Goal: Information Seeking & Learning: Learn about a topic

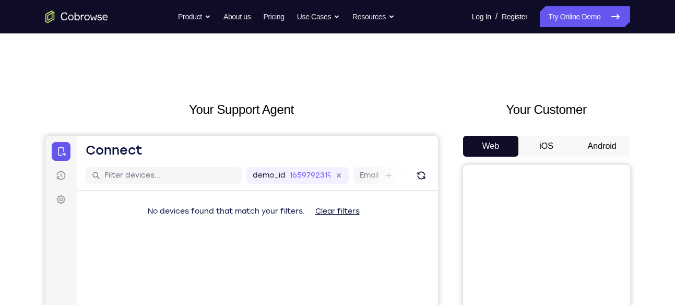
drag, startPoint x: 569, startPoint y: 135, endPoint x: 586, endPoint y: 146, distance: 20.7
click at [586, 146] on div "Your Customer Web iOS Android" at bounding box center [546, 293] width 167 height 386
click at [586, 146] on button "Android" at bounding box center [602, 146] width 56 height 21
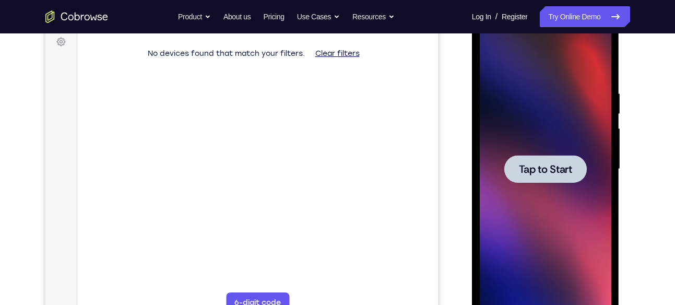
click at [529, 160] on div at bounding box center [545, 169] width 82 height 28
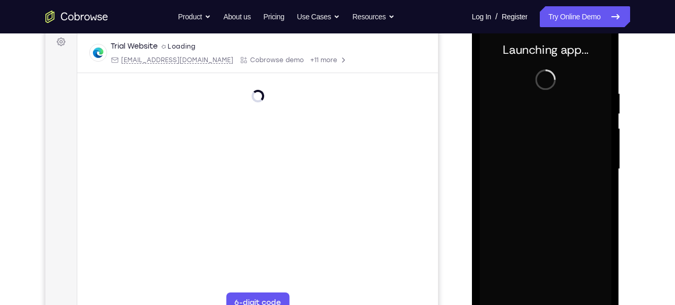
drag, startPoint x: 298, startPoint y: 137, endPoint x: 322, endPoint y: 198, distance: 65.6
click at [322, 198] on main "demo_id 1659792319 1659792319 Email User ID Device ID Device name 6-digit code …" at bounding box center [257, 178] width 361 height 350
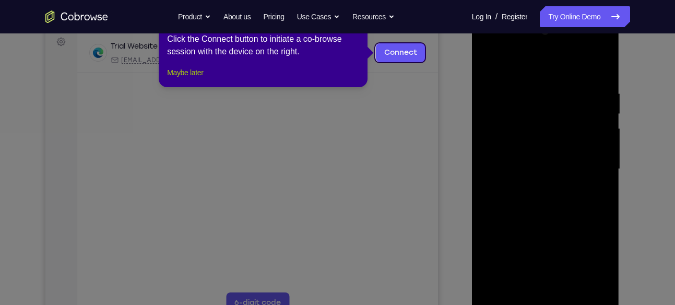
click at [182, 79] on button "Maybe later" at bounding box center [185, 72] width 36 height 13
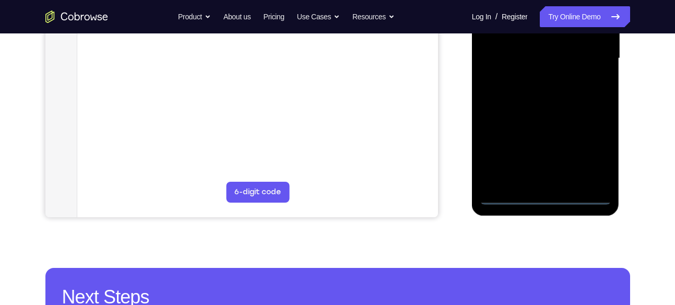
scroll to position [269, 0]
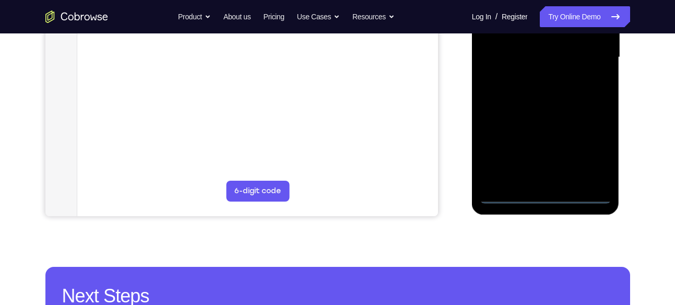
click at [555, 202] on div at bounding box center [544, 57] width 131 height 292
click at [595, 144] on div at bounding box center [544, 57] width 131 height 292
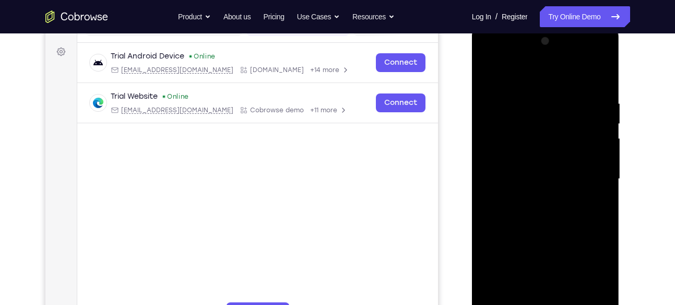
scroll to position [146, 0]
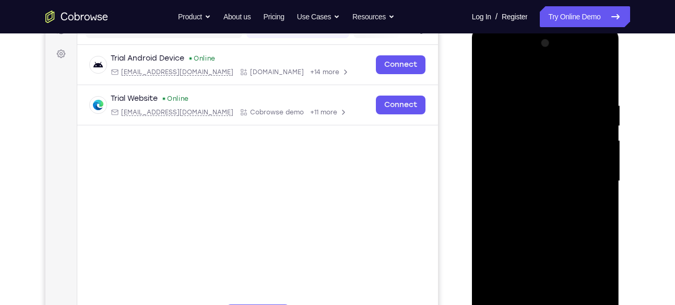
click at [555, 74] on div at bounding box center [544, 181] width 131 height 292
click at [580, 181] on div at bounding box center [544, 181] width 131 height 292
click at [532, 196] on div at bounding box center [544, 181] width 131 height 292
click at [542, 234] on div at bounding box center [544, 181] width 131 height 292
click at [547, 138] on div at bounding box center [544, 181] width 131 height 292
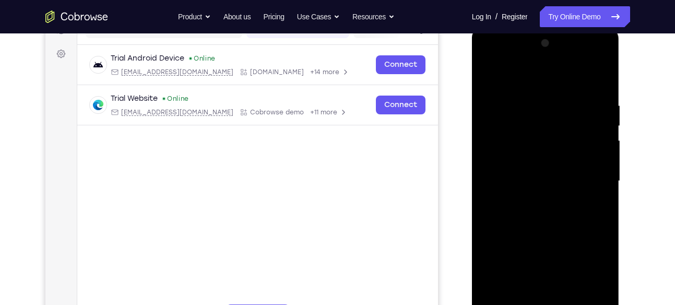
click at [560, 134] on div at bounding box center [544, 181] width 131 height 292
click at [582, 148] on div at bounding box center [544, 181] width 131 height 292
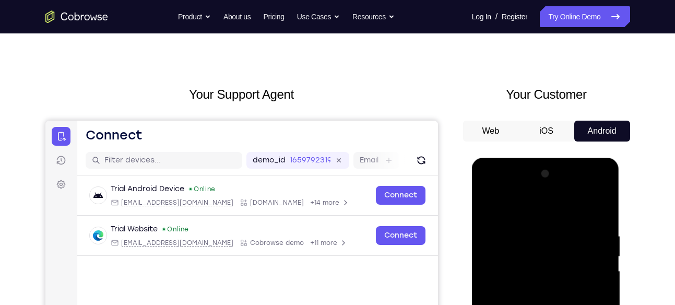
scroll to position [0, 0]
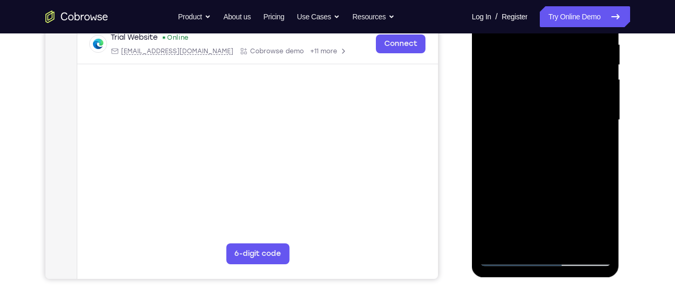
scroll to position [208, 0]
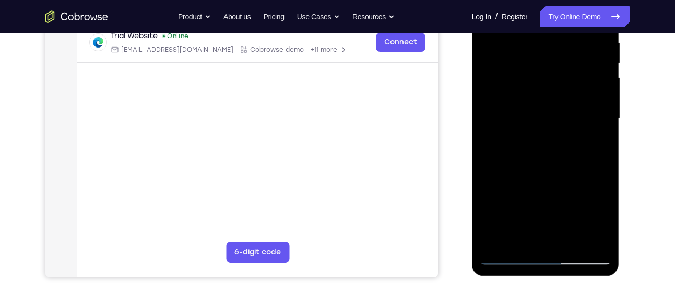
click at [545, 98] on div at bounding box center [544, 118] width 131 height 292
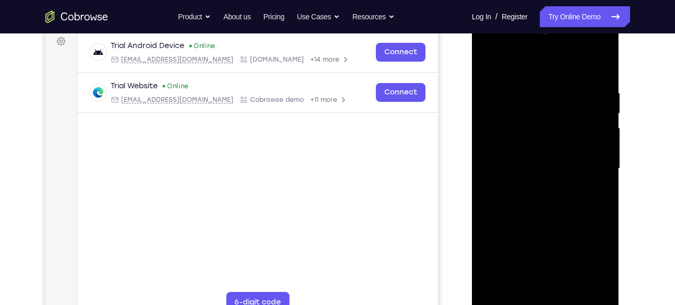
scroll to position [152, 0]
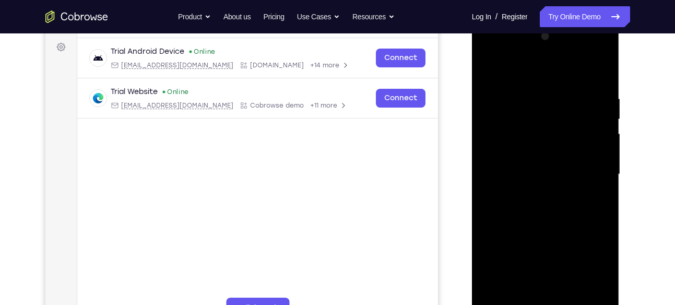
click at [571, 208] on div at bounding box center [544, 174] width 131 height 292
click at [531, 95] on div at bounding box center [544, 174] width 131 height 292
click at [602, 130] on div at bounding box center [544, 174] width 131 height 292
click at [599, 106] on div at bounding box center [544, 174] width 131 height 292
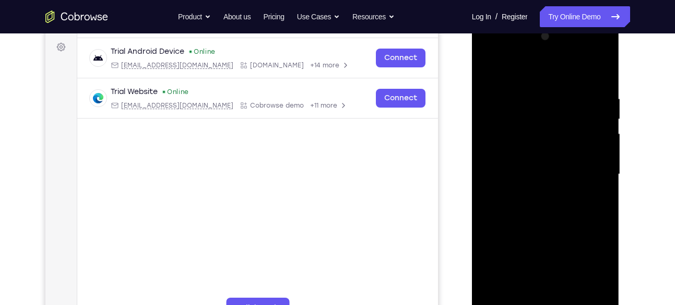
click at [596, 136] on div at bounding box center [544, 174] width 131 height 292
click at [587, 296] on div at bounding box center [544, 174] width 131 height 292
click at [602, 68] on div at bounding box center [544, 174] width 131 height 292
click at [568, 98] on div at bounding box center [544, 174] width 131 height 292
click at [595, 200] on div at bounding box center [544, 174] width 131 height 292
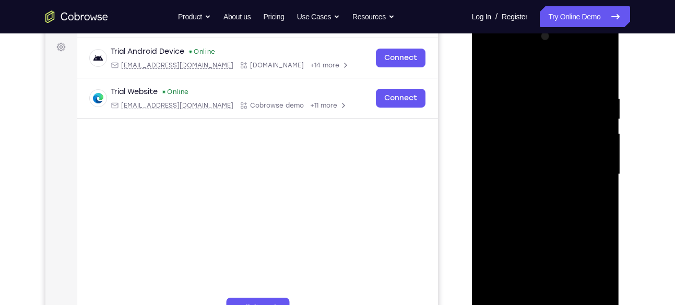
click at [598, 79] on div at bounding box center [544, 174] width 131 height 292
drag, startPoint x: 591, startPoint y: 86, endPoint x: 498, endPoint y: 97, distance: 92.9
click at [498, 97] on div at bounding box center [544, 174] width 131 height 292
click at [566, 292] on div at bounding box center [544, 174] width 131 height 292
click at [555, 231] on div at bounding box center [544, 174] width 131 height 292
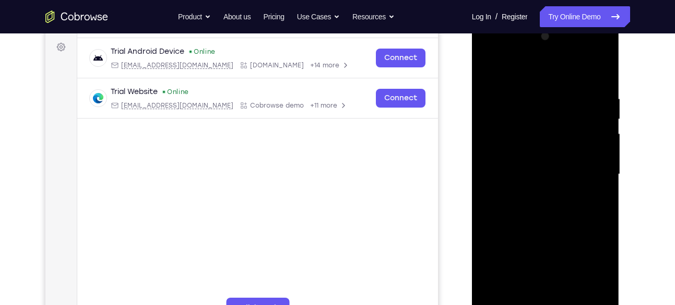
click at [561, 192] on div at bounding box center [544, 174] width 131 height 292
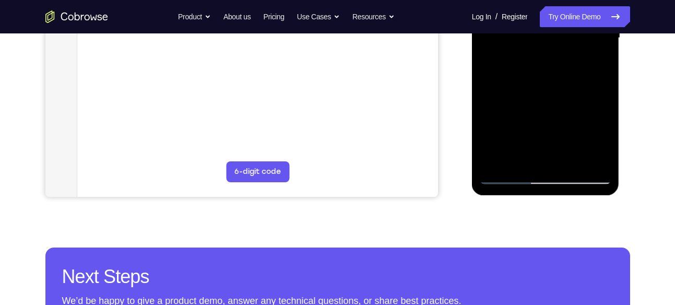
scroll to position [289, 0]
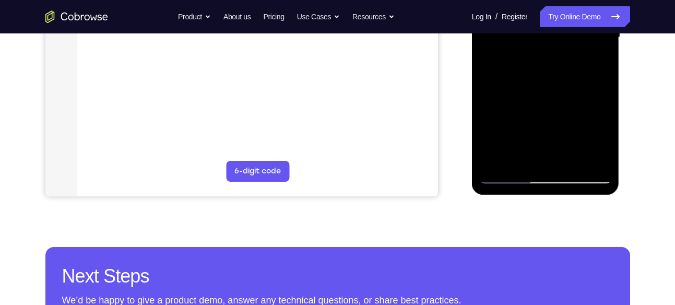
click at [536, 157] on div at bounding box center [544, 37] width 131 height 292
click at [594, 65] on div at bounding box center [544, 37] width 131 height 292
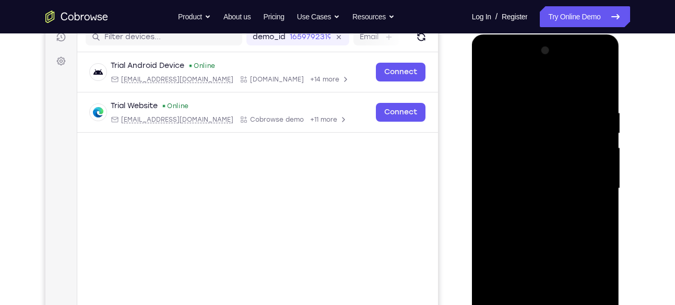
scroll to position [138, 0]
click at [490, 85] on div at bounding box center [544, 189] width 131 height 292
click at [573, 154] on div at bounding box center [544, 189] width 131 height 292
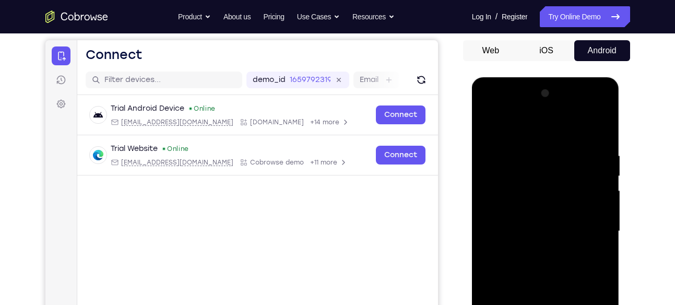
scroll to position [94, 0]
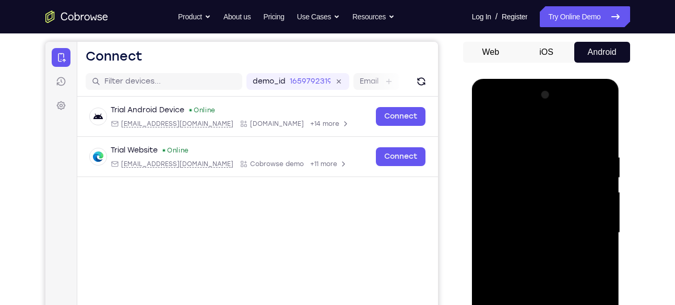
click at [497, 133] on div at bounding box center [544, 233] width 131 height 292
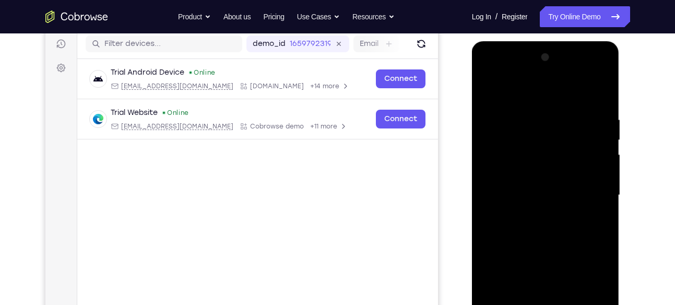
click at [492, 92] on div at bounding box center [544, 195] width 131 height 292
click at [592, 124] on div at bounding box center [544, 195] width 131 height 292
click at [600, 93] on div at bounding box center [544, 195] width 131 height 292
click at [505, 112] on div at bounding box center [544, 195] width 131 height 292
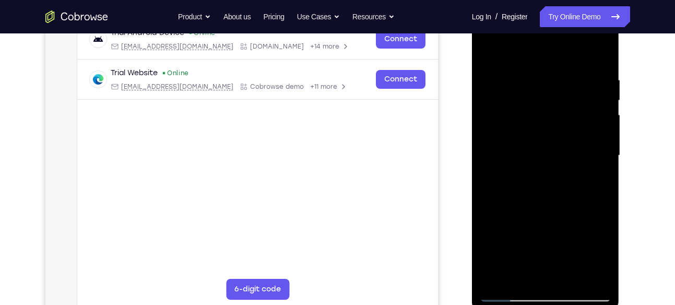
click at [498, 268] on div at bounding box center [544, 155] width 131 height 292
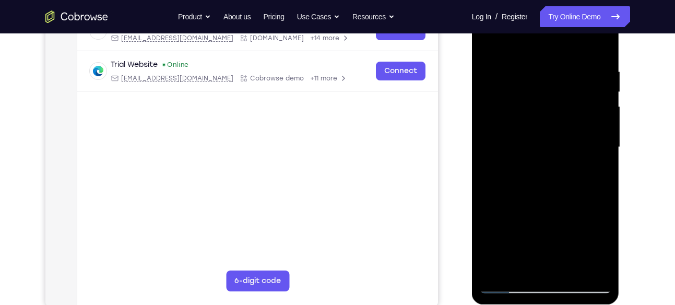
scroll to position [179, 0]
drag, startPoint x: 551, startPoint y: 161, endPoint x: 547, endPoint y: 111, distance: 50.8
click at [547, 111] on div at bounding box center [544, 148] width 131 height 292
drag, startPoint x: 545, startPoint y: 171, endPoint x: 545, endPoint y: 164, distance: 6.8
click at [545, 164] on div at bounding box center [544, 148] width 131 height 292
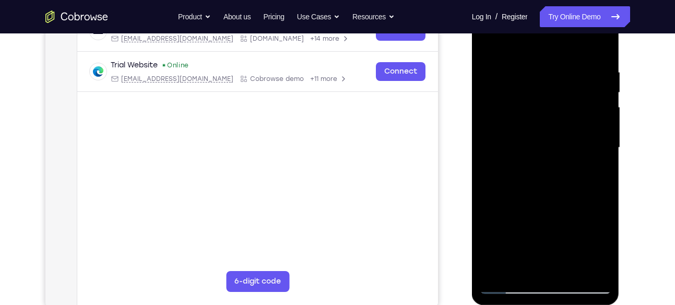
drag, startPoint x: 544, startPoint y: 197, endPoint x: 552, endPoint y: 142, distance: 55.4
click at [552, 142] on div at bounding box center [544, 148] width 131 height 292
drag, startPoint x: 547, startPoint y: 180, endPoint x: 566, endPoint y: 115, distance: 67.4
click at [566, 115] on div at bounding box center [544, 148] width 131 height 292
drag, startPoint x: 537, startPoint y: 193, endPoint x: 553, endPoint y: 139, distance: 56.0
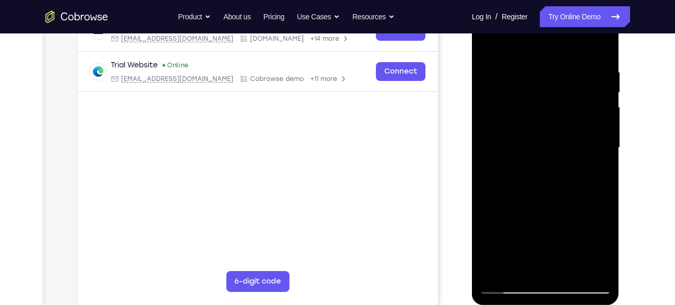
click at [553, 139] on div at bounding box center [544, 148] width 131 height 292
drag, startPoint x: 542, startPoint y: 194, endPoint x: 566, endPoint y: 143, distance: 55.8
click at [566, 143] on div at bounding box center [544, 148] width 131 height 292
drag, startPoint x: 536, startPoint y: 193, endPoint x: 560, endPoint y: 134, distance: 63.7
click at [560, 134] on div at bounding box center [544, 148] width 131 height 292
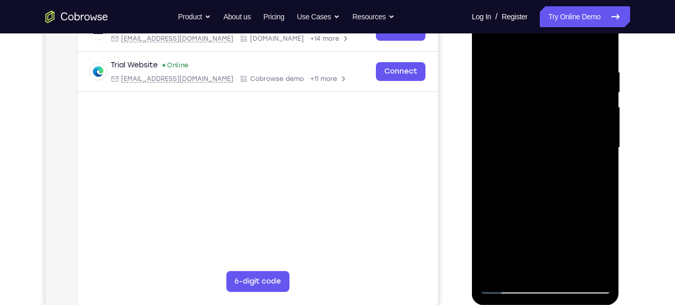
drag, startPoint x: 532, startPoint y: 207, endPoint x: 560, endPoint y: 131, distance: 80.7
click at [560, 131] on div at bounding box center [544, 148] width 131 height 292
drag, startPoint x: 538, startPoint y: 179, endPoint x: 573, endPoint y: 9, distance: 173.1
click at [573, 9] on div at bounding box center [544, 148] width 131 height 292
drag, startPoint x: 531, startPoint y: 187, endPoint x: 598, endPoint y: 9, distance: 189.7
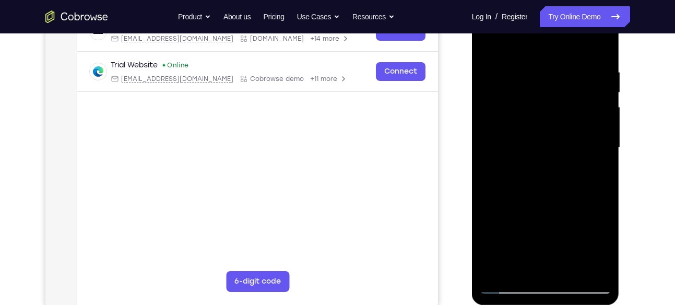
click at [598, 9] on div at bounding box center [544, 148] width 131 height 292
drag, startPoint x: 540, startPoint y: 198, endPoint x: 558, endPoint y: 77, distance: 122.3
click at [558, 77] on div at bounding box center [544, 148] width 131 height 292
drag, startPoint x: 550, startPoint y: 202, endPoint x: 568, endPoint y: 55, distance: 148.3
click at [568, 55] on div at bounding box center [544, 148] width 131 height 292
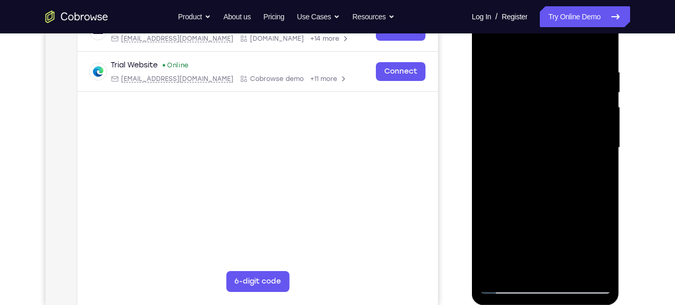
drag, startPoint x: 572, startPoint y: 199, endPoint x: 583, endPoint y: 19, distance: 180.3
click at [583, 19] on div at bounding box center [544, 148] width 131 height 292
drag, startPoint x: 552, startPoint y: 208, endPoint x: 556, endPoint y: 45, distance: 162.8
click at [556, 45] on div at bounding box center [544, 148] width 131 height 292
drag, startPoint x: 533, startPoint y: 192, endPoint x: 553, endPoint y: 18, distance: 174.9
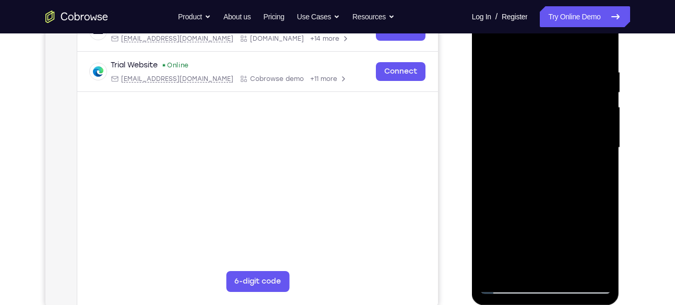
click at [553, 18] on div at bounding box center [544, 148] width 131 height 292
drag, startPoint x: 538, startPoint y: 195, endPoint x: 581, endPoint y: 63, distance: 138.8
click at [581, 63] on div at bounding box center [544, 148] width 131 height 292
drag, startPoint x: 533, startPoint y: 210, endPoint x: 572, endPoint y: 97, distance: 119.8
click at [572, 97] on div at bounding box center [544, 148] width 131 height 292
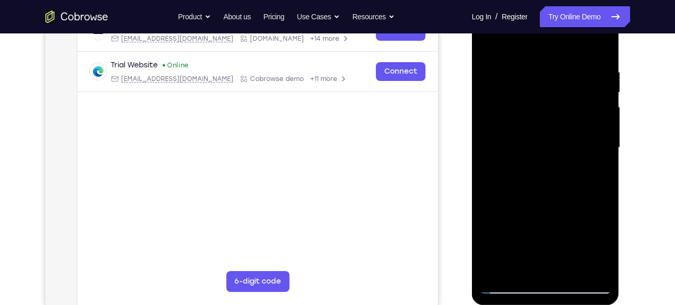
drag, startPoint x: 517, startPoint y: 204, endPoint x: 550, endPoint y: 88, distance: 120.7
click at [550, 88] on div at bounding box center [544, 148] width 131 height 292
click at [497, 100] on div at bounding box center [544, 148] width 131 height 292
click at [596, 53] on div at bounding box center [544, 148] width 131 height 292
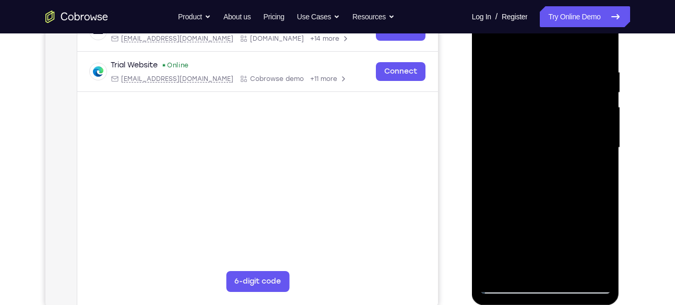
click at [597, 50] on div at bounding box center [544, 148] width 131 height 292
click at [572, 275] on div at bounding box center [544, 148] width 131 height 292
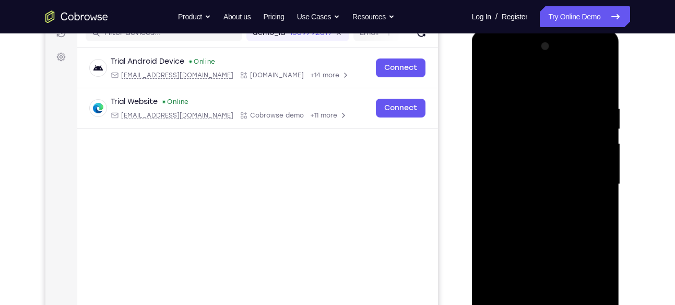
scroll to position [140, 0]
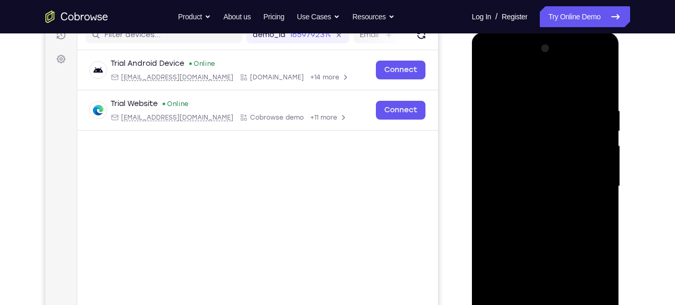
click at [485, 78] on div at bounding box center [544, 186] width 131 height 292
drag, startPoint x: 579, startPoint y: 105, endPoint x: 499, endPoint y: 112, distance: 80.6
click at [499, 112] on div at bounding box center [544, 186] width 131 height 292
